Goal: Communication & Community: Ask a question

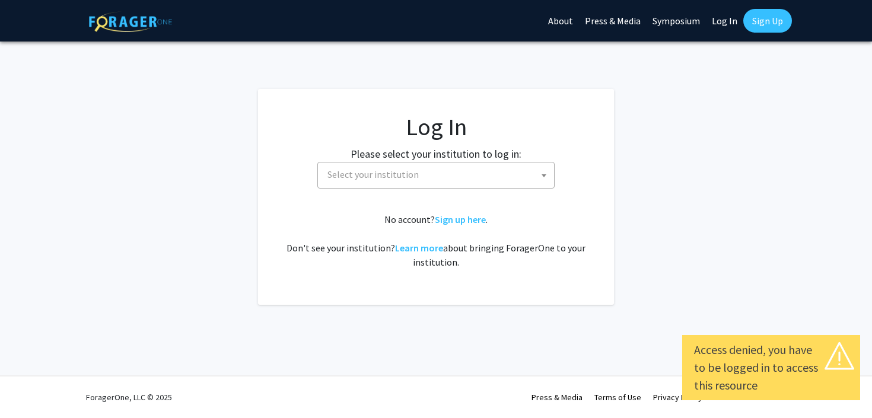
select select
click at [538, 180] on span at bounding box center [544, 175] width 12 height 26
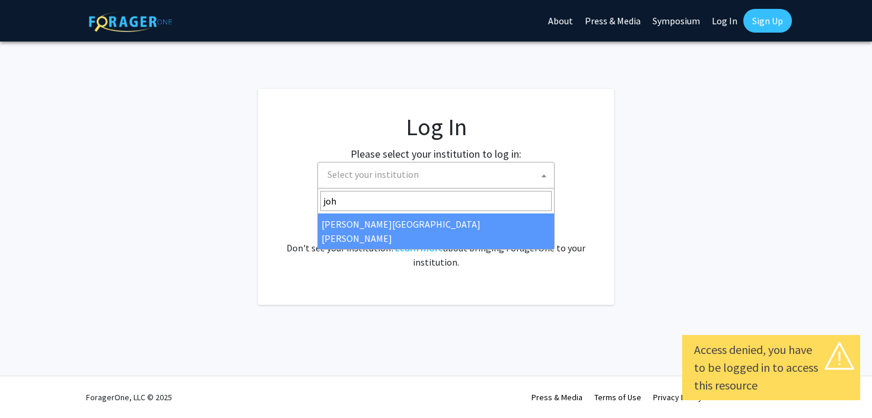
type input "joh"
select select "1"
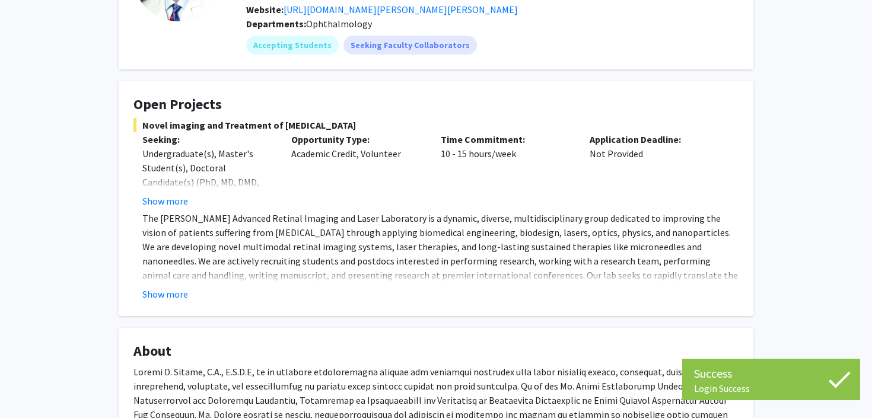
scroll to position [135, 0]
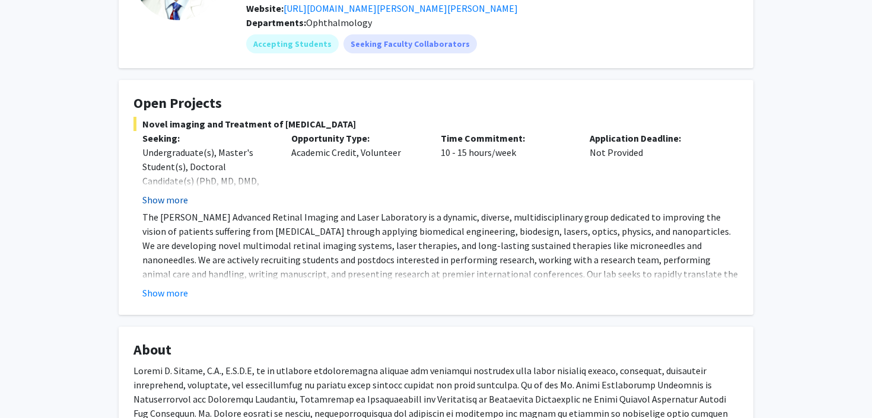
click at [169, 202] on button "Show more" at bounding box center [165, 200] width 46 height 14
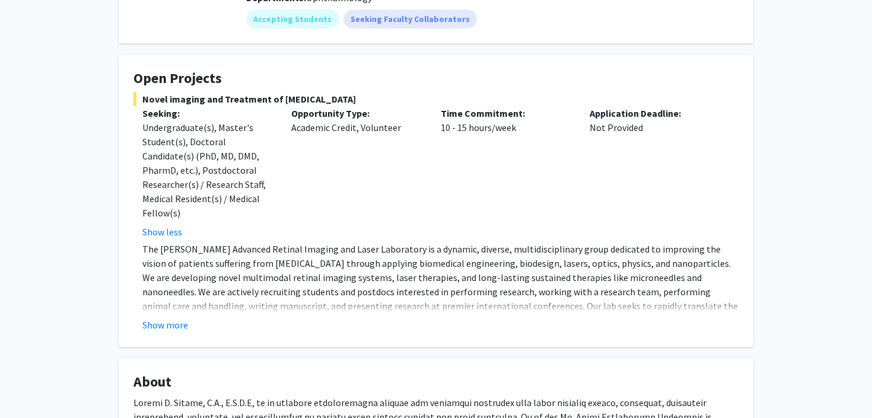
scroll to position [183, 0]
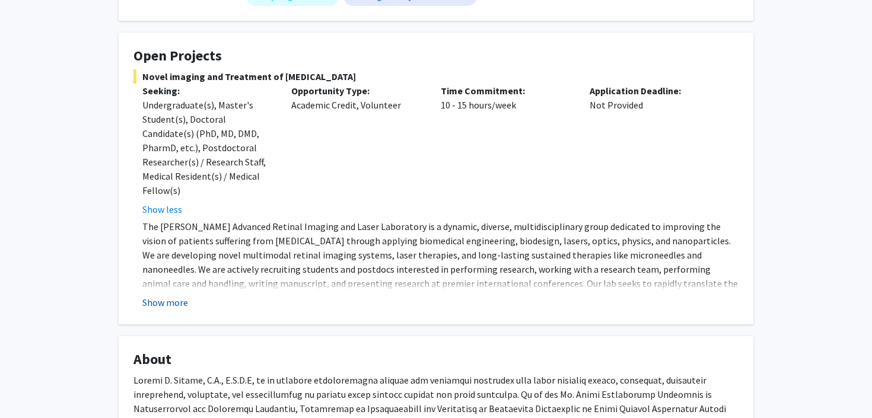
click at [173, 297] on button "Show more" at bounding box center [165, 302] width 46 height 14
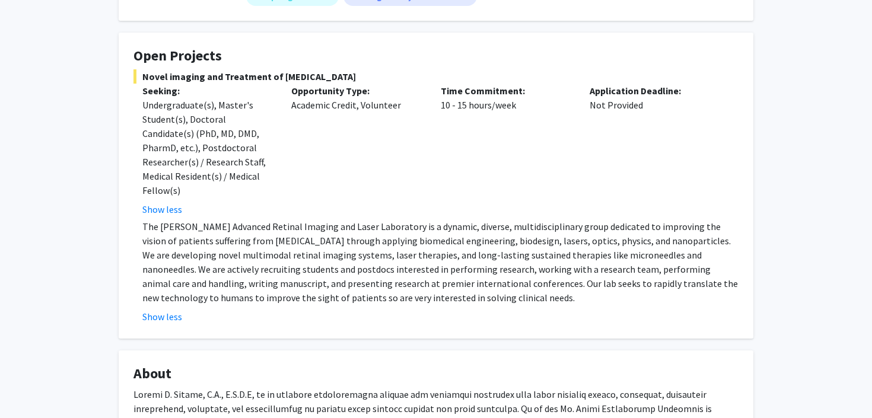
click at [178, 273] on p "The [PERSON_NAME] Advanced Retinal Imaging and Laser Laboratory is a dynamic, d…" at bounding box center [440, 261] width 596 height 85
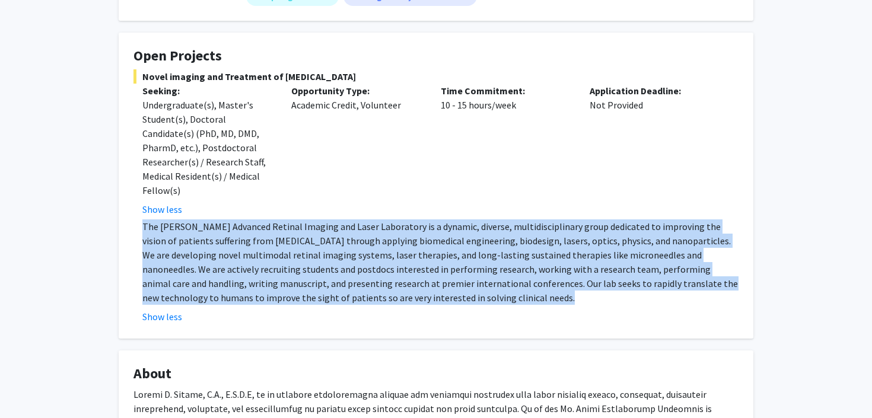
click at [178, 273] on p "The [PERSON_NAME] Advanced Retinal Imaging and Laser Laboratory is a dynamic, d…" at bounding box center [440, 261] width 596 height 85
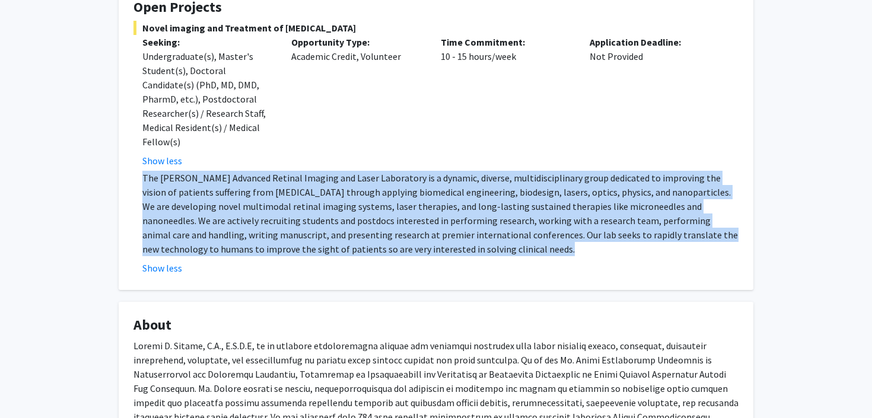
click at [182, 212] on p "The [PERSON_NAME] Advanced Retinal Imaging and Laser Laboratory is a dynamic, d…" at bounding box center [440, 213] width 596 height 85
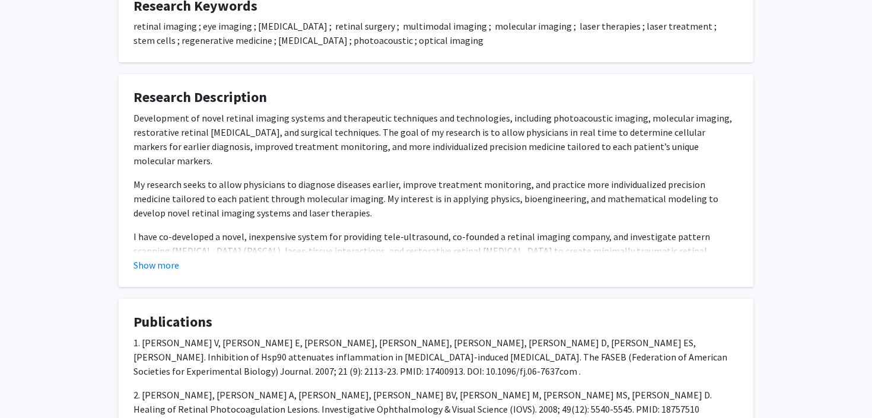
scroll to position [792, 0]
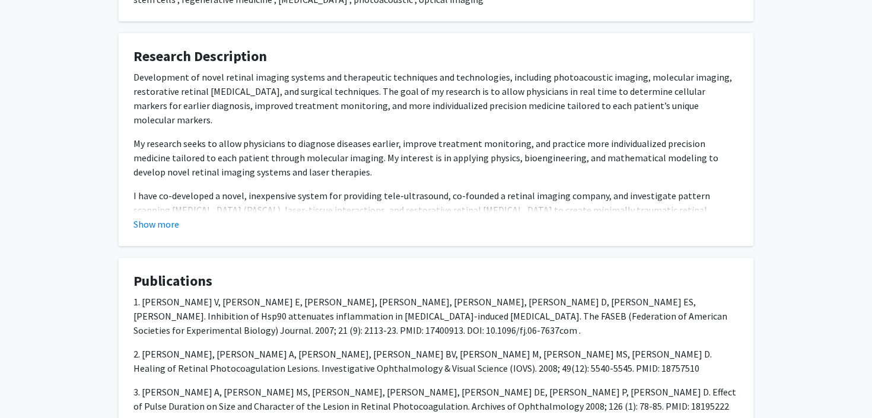
click at [171, 119] on div "Development of novel retinal imaging systems and therapeutic techniques and tec…" at bounding box center [435, 205] width 605 height 270
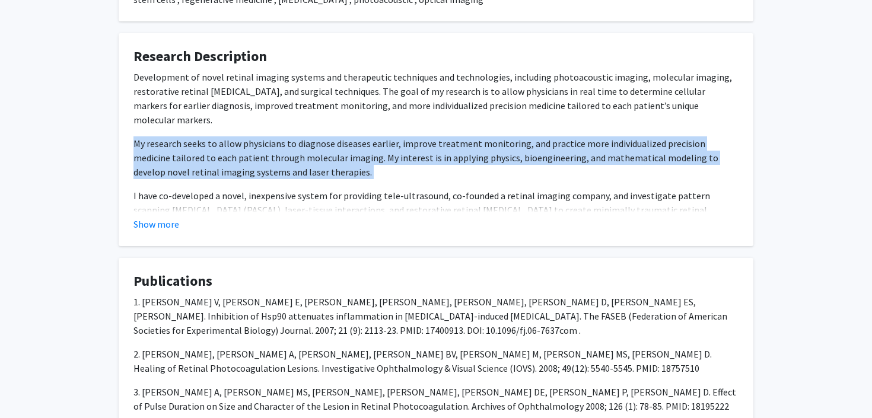
click at [171, 161] on p "My research seeks to allow physicians to diagnose diseases earlier, improve tre…" at bounding box center [435, 157] width 605 height 43
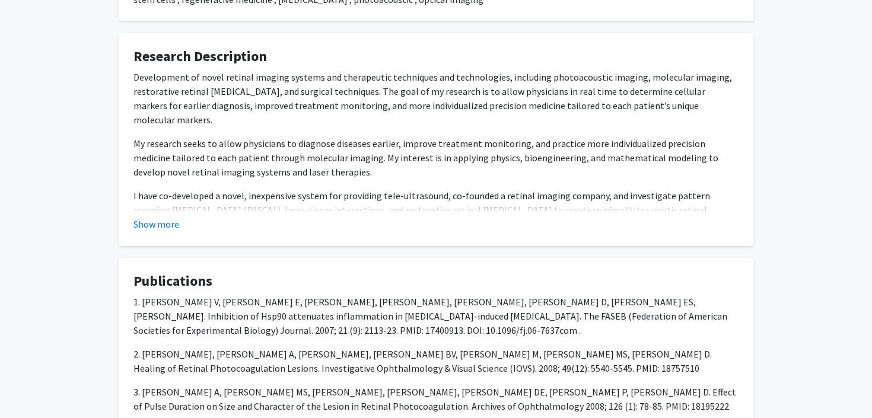
click at [171, 161] on p "My research seeks to allow physicians to diagnose diseases earlier, improve tre…" at bounding box center [435, 157] width 605 height 43
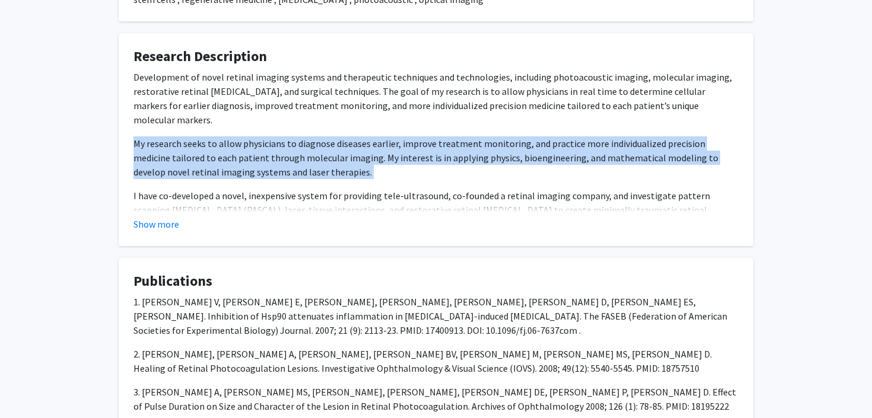
click at [171, 161] on p "My research seeks to allow physicians to diagnose diseases earlier, improve tre…" at bounding box center [435, 157] width 605 height 43
click at [179, 219] on div "Show more" at bounding box center [435, 224] width 605 height 14
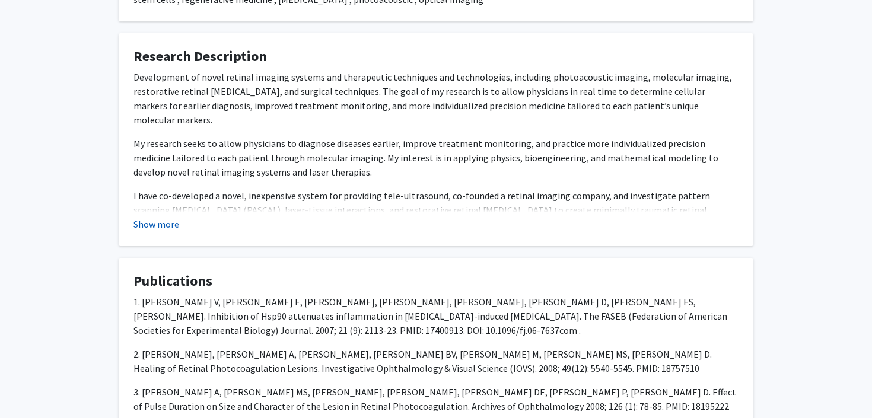
click at [174, 225] on button "Show more" at bounding box center [156, 224] width 46 height 14
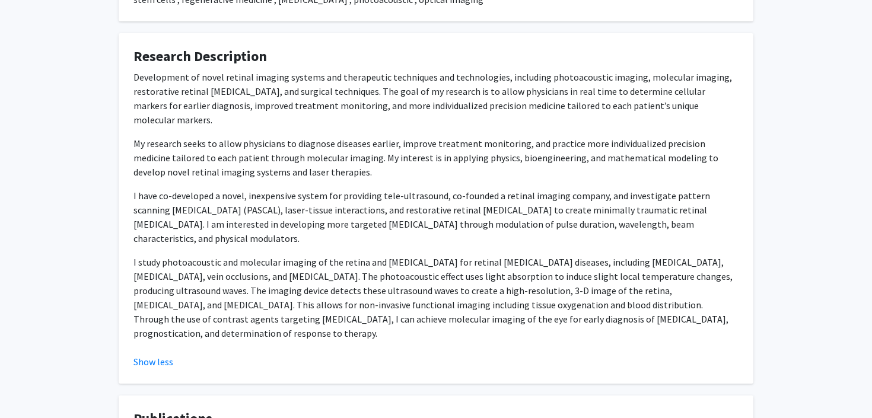
click at [171, 206] on p "I have co-developed a novel, inexpensive system for providing tele-ultrasound, …" at bounding box center [435, 217] width 605 height 57
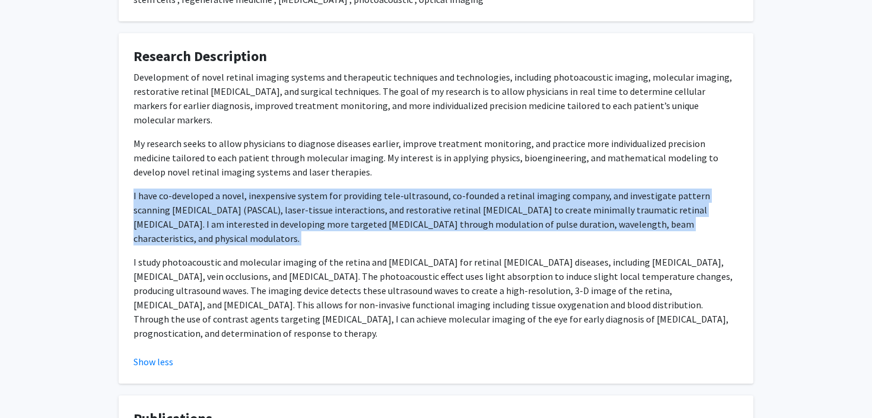
click at [171, 206] on p "I have co-developed a novel, inexpensive system for providing tele-ultrasound, …" at bounding box center [435, 217] width 605 height 57
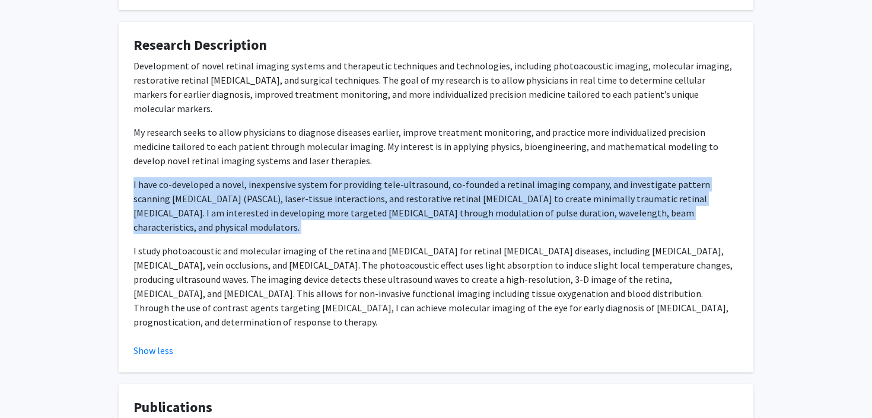
scroll to position [806, 0]
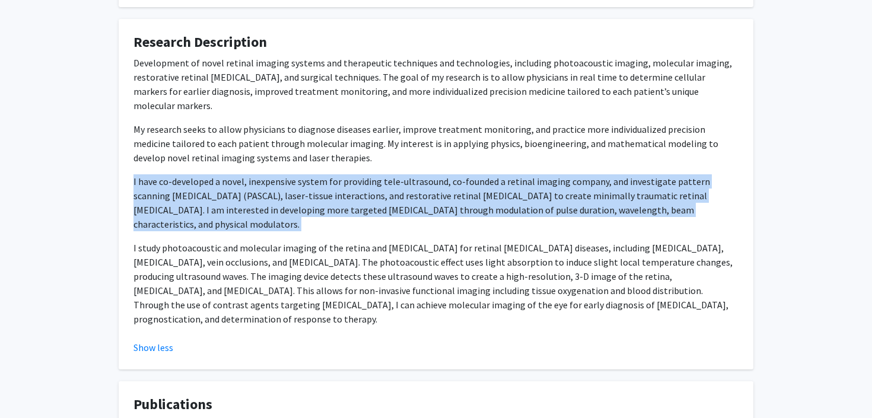
click at [171, 206] on div "Development of novel retinal imaging systems and therapeutic techniques and tec…" at bounding box center [435, 191] width 605 height 270
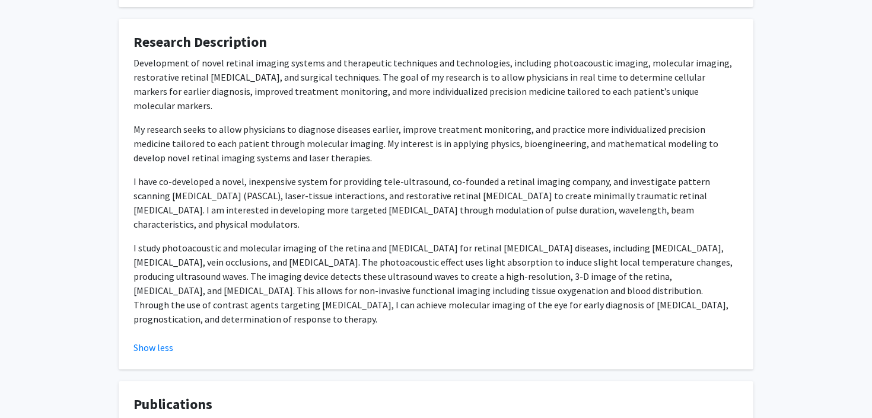
click at [171, 206] on div "Development of novel retinal imaging systems and therapeutic techniques and tec…" at bounding box center [435, 191] width 605 height 270
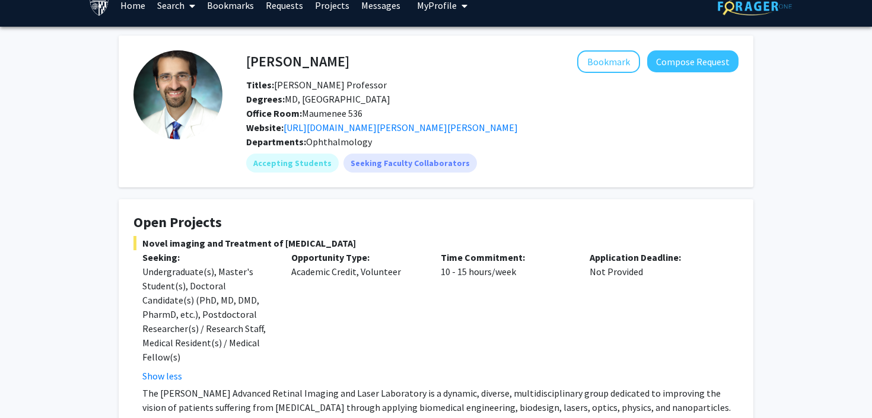
scroll to position [0, 0]
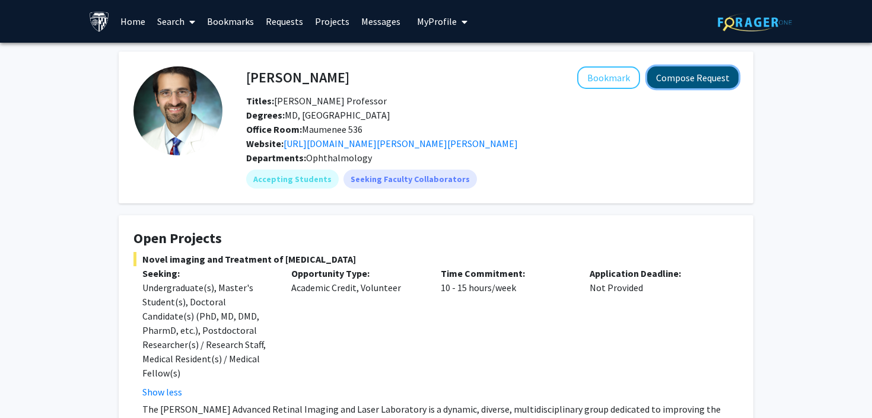
click at [675, 76] on button "Compose Request" at bounding box center [692, 77] width 91 height 22
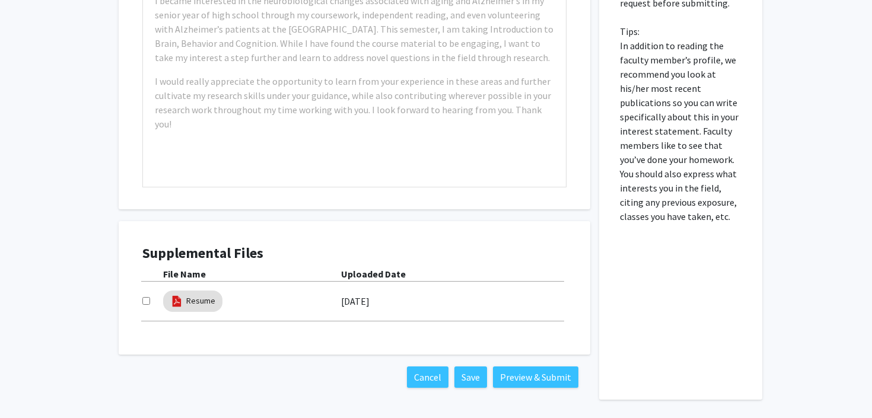
scroll to position [858, 0]
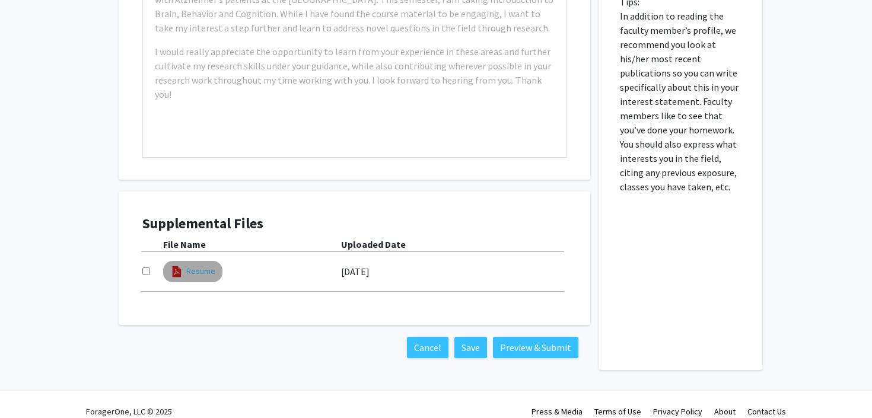
click at [203, 265] on link "Resume" at bounding box center [200, 271] width 29 height 12
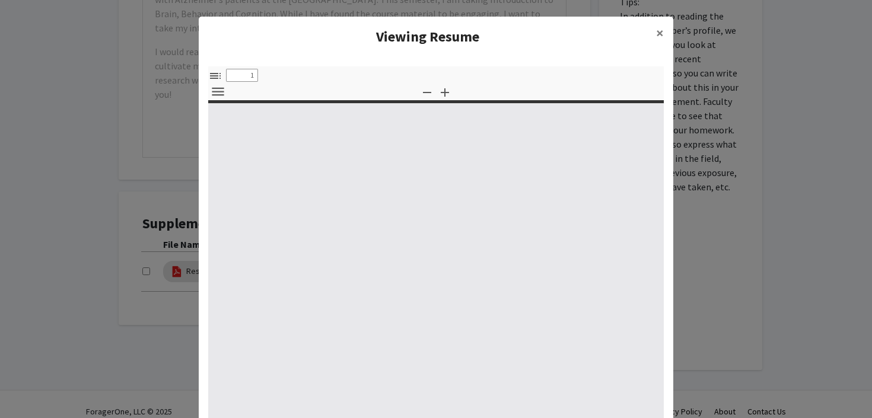
select select "custom"
type input "0"
select select "custom"
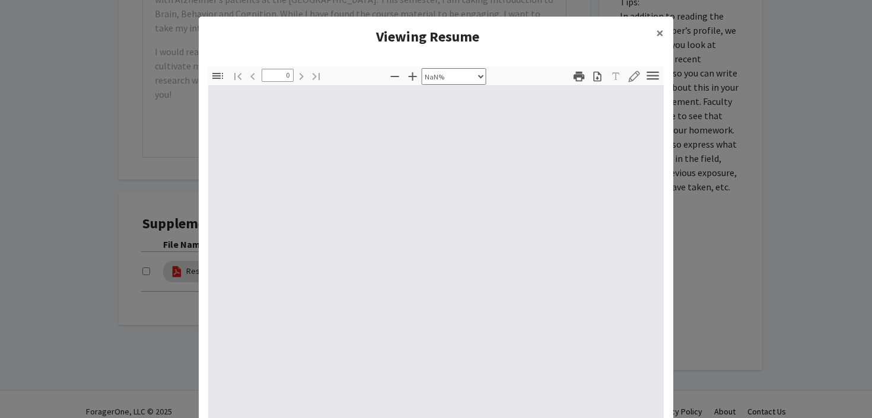
type input "1"
select select "auto"
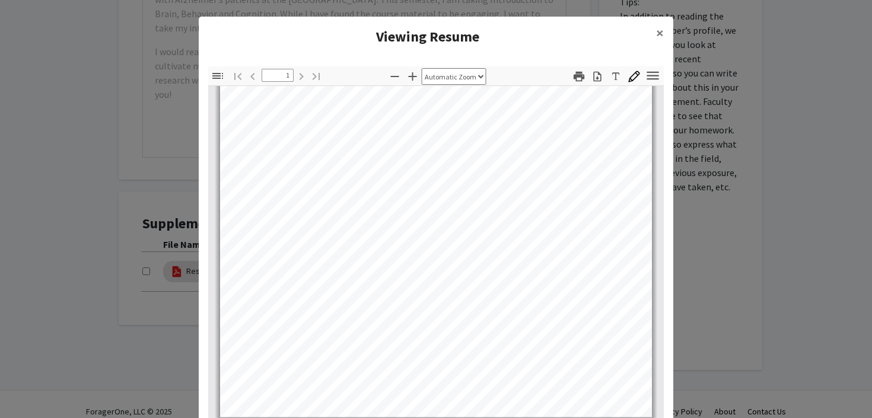
scroll to position [0, 0]
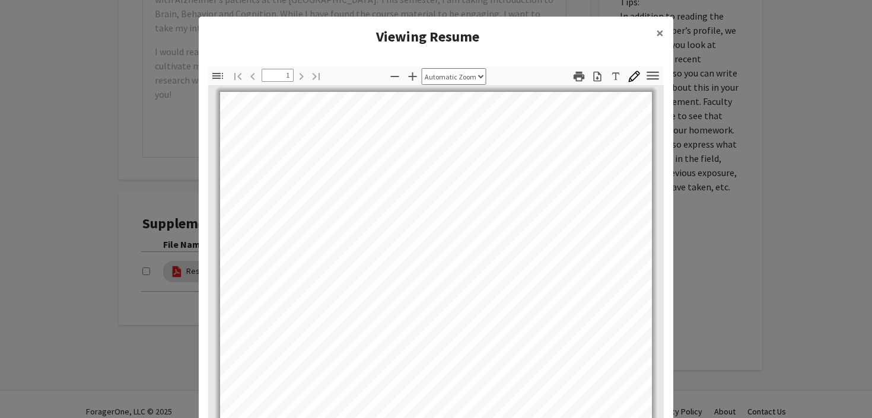
click at [729, 228] on modal-container "Viewing Resume × Thumbnails Document Outline Attachments Layers Current Outline…" at bounding box center [436, 209] width 872 height 418
